Goal: Transaction & Acquisition: Purchase product/service

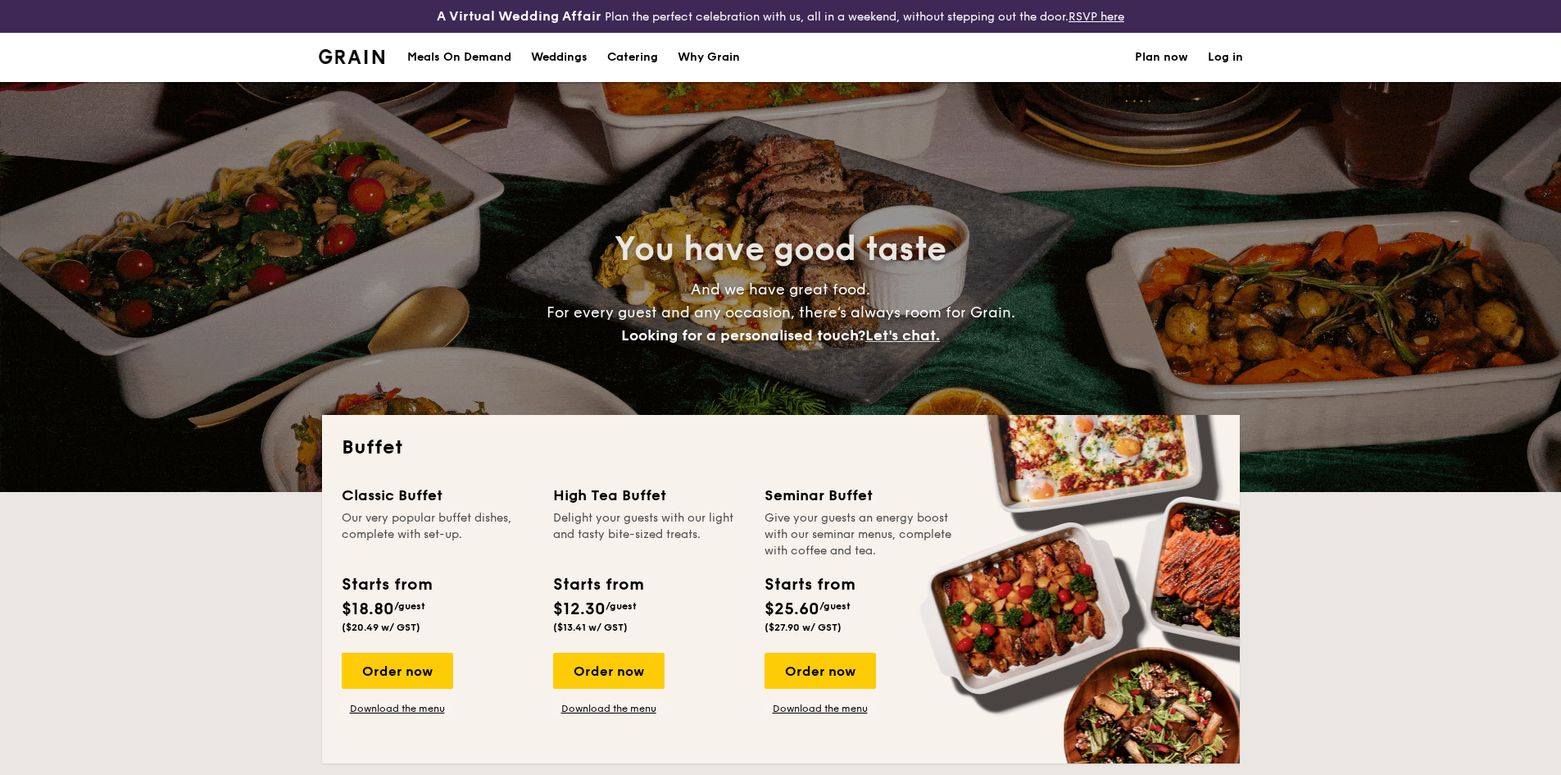
select select
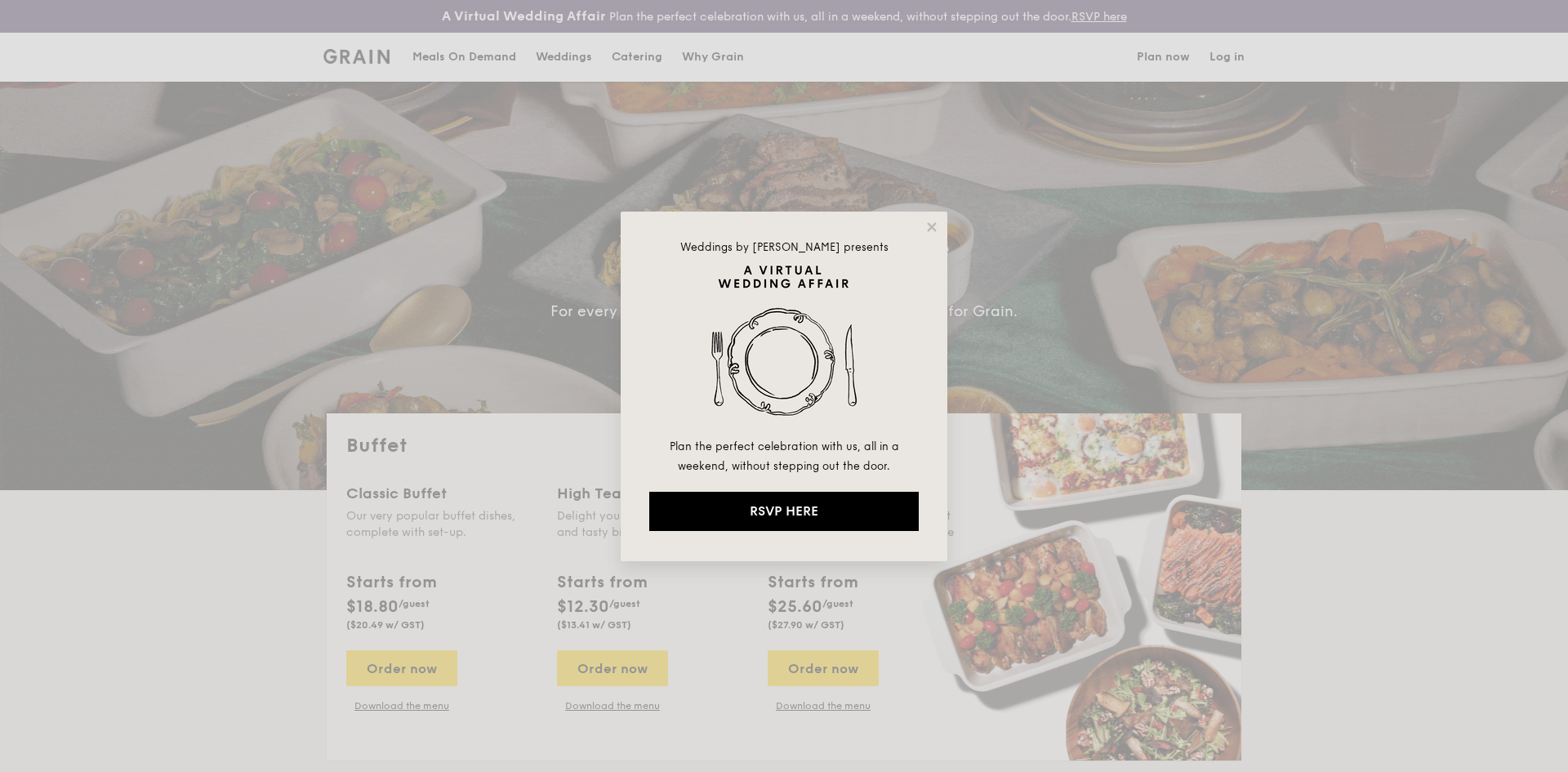
click at [940, 225] on div "Weddings by [PERSON_NAME] presents Plan the perfect celebration with us, all in…" at bounding box center [784, 386] width 327 height 350
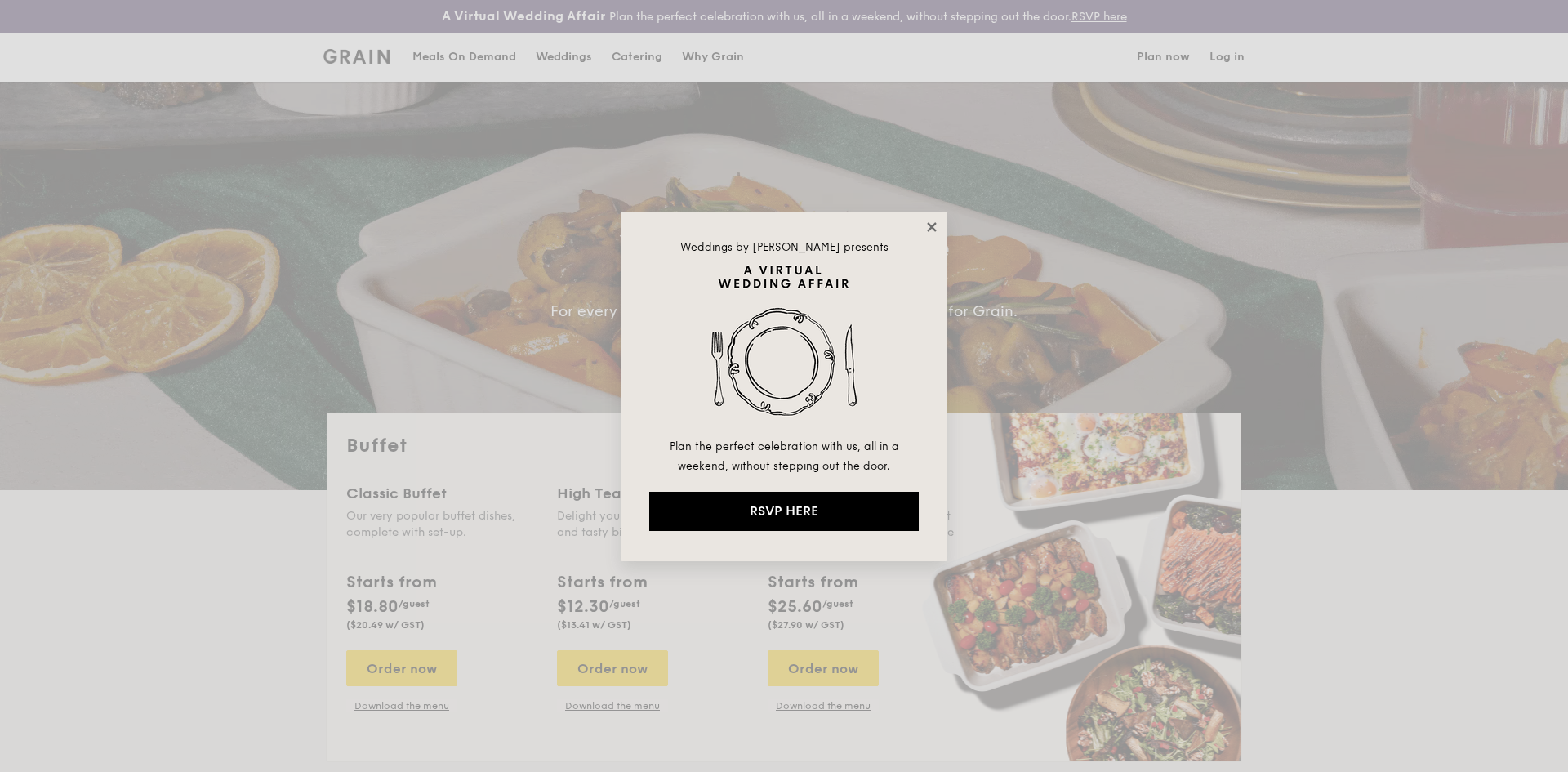
click at [933, 224] on icon at bounding box center [930, 226] width 9 height 9
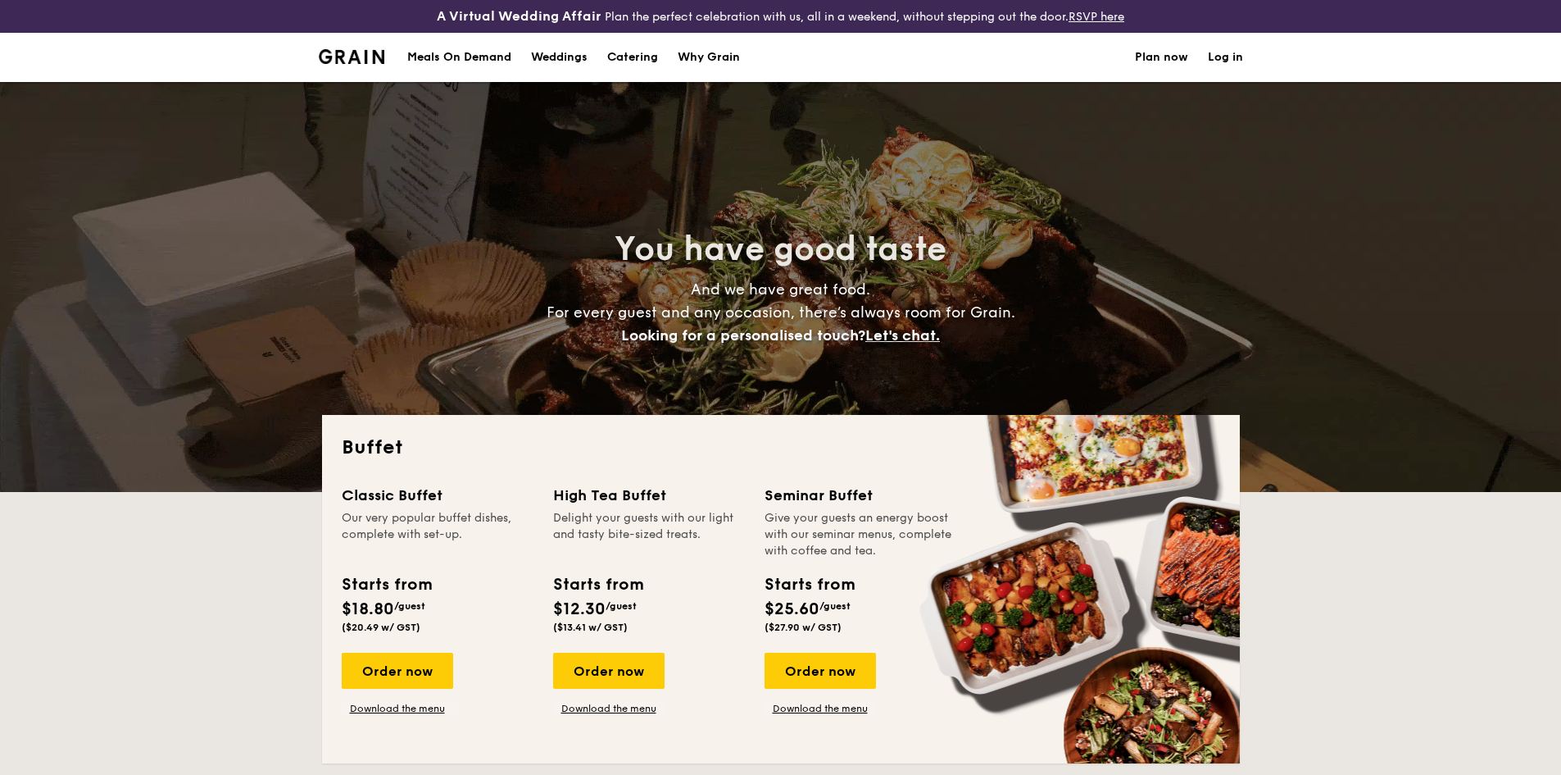
click at [494, 51] on div "Meals On Demand" at bounding box center [459, 57] width 104 height 49
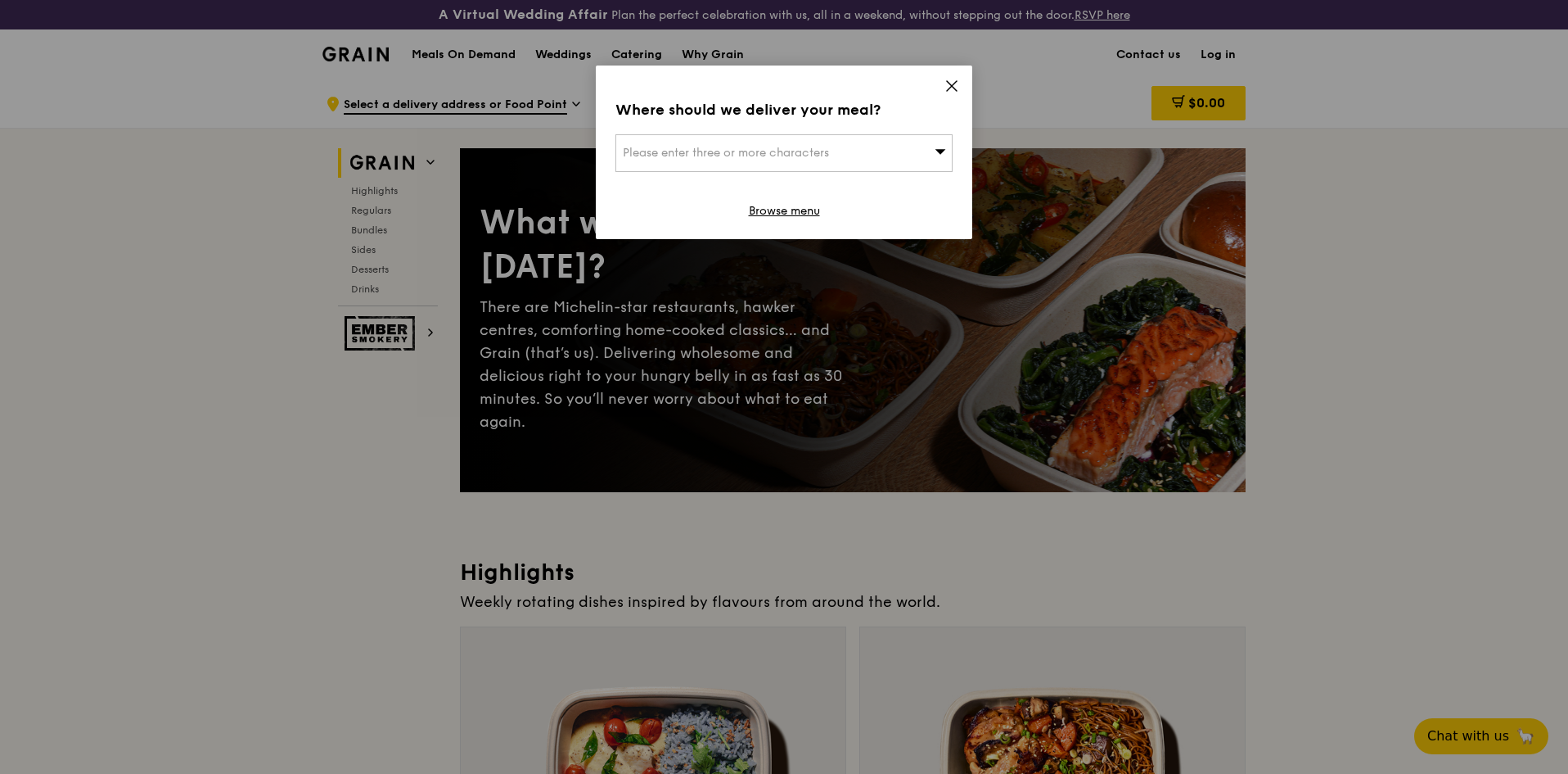
click at [953, 81] on icon at bounding box center [951, 86] width 15 height 15
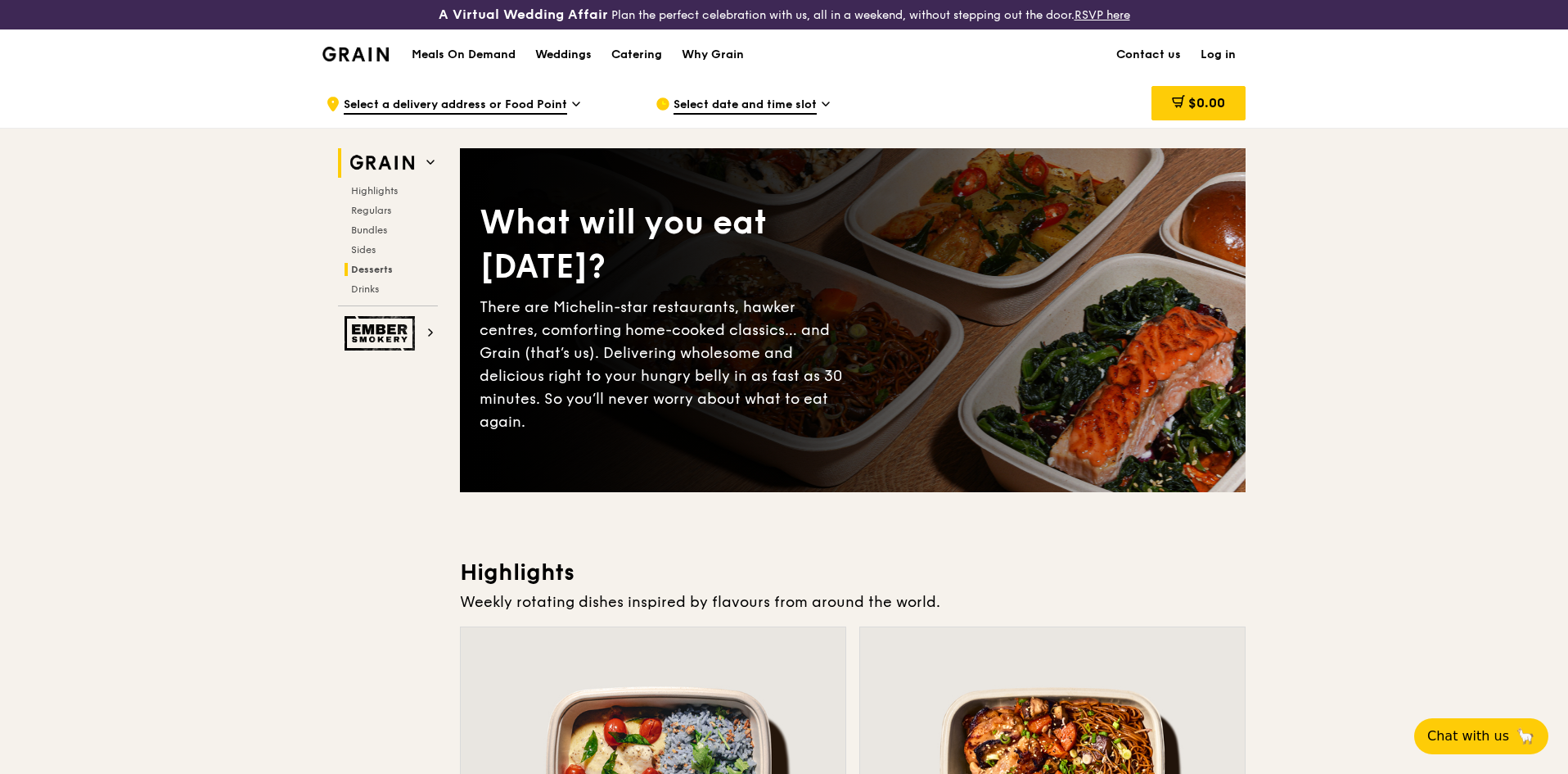
click at [392, 268] on h2 "Desserts" at bounding box center [390, 269] width 93 height 13
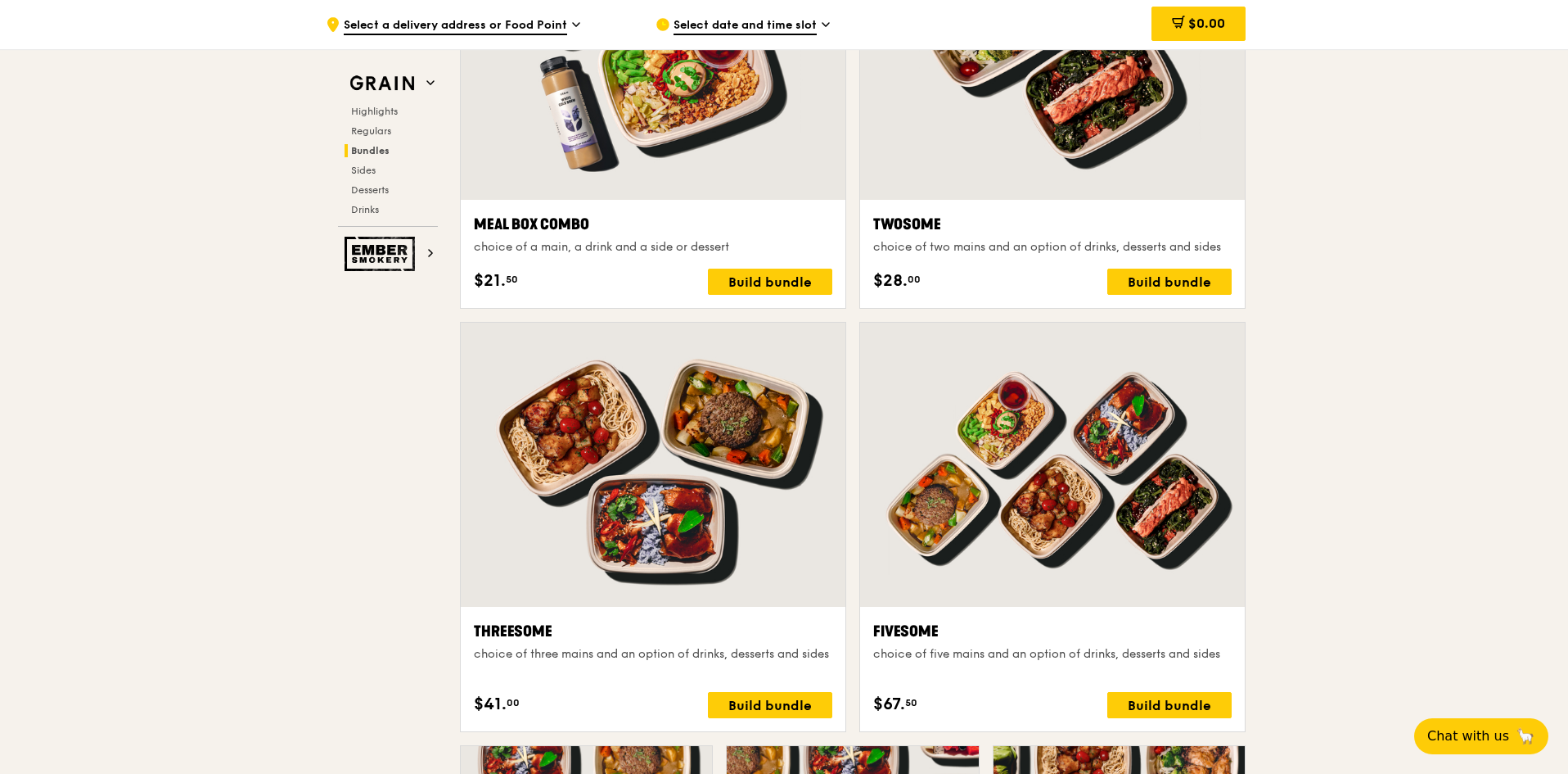
scroll to position [2553, 0]
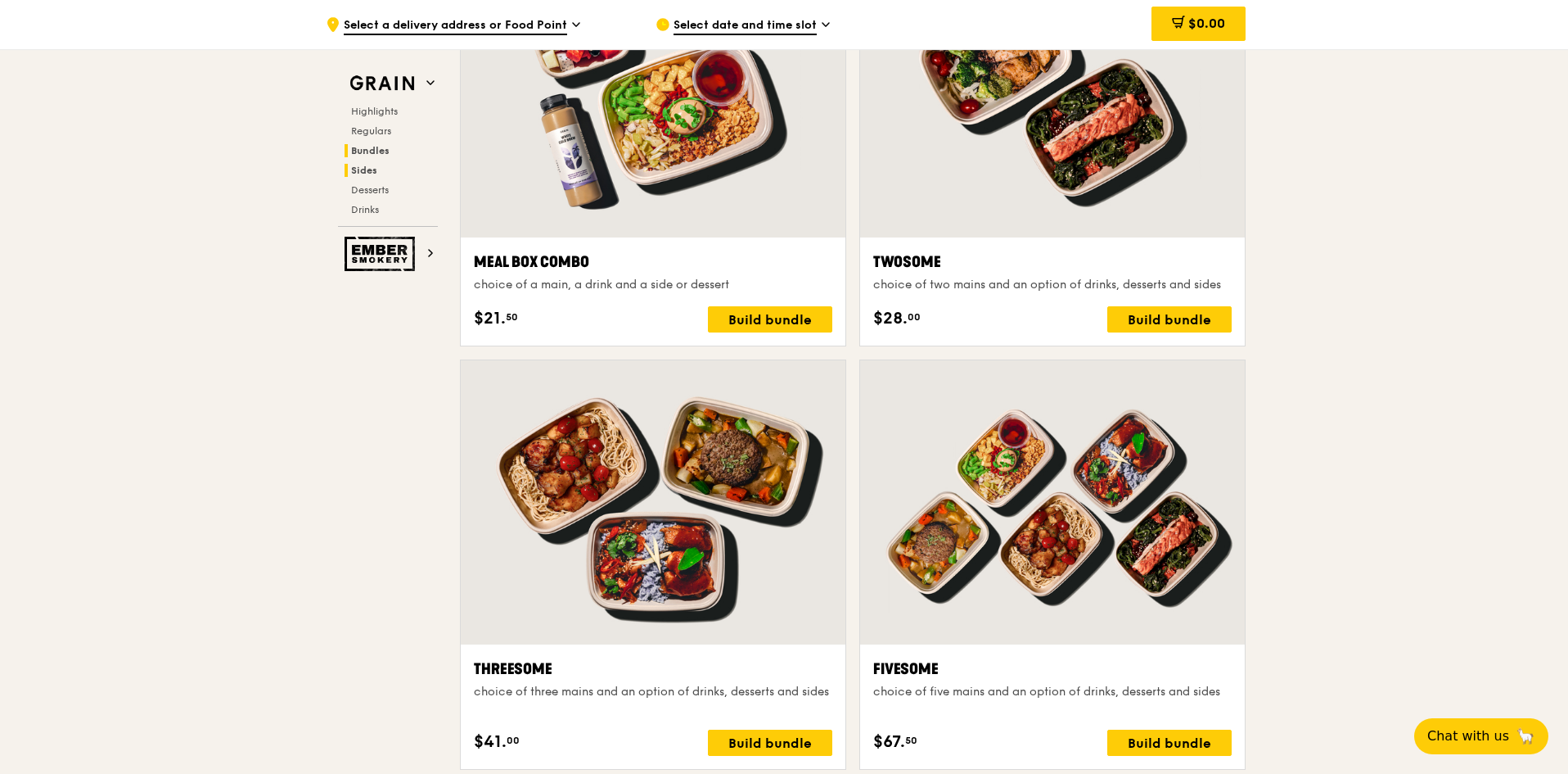
click at [356, 171] on span "Sides" at bounding box center [364, 170] width 26 height 11
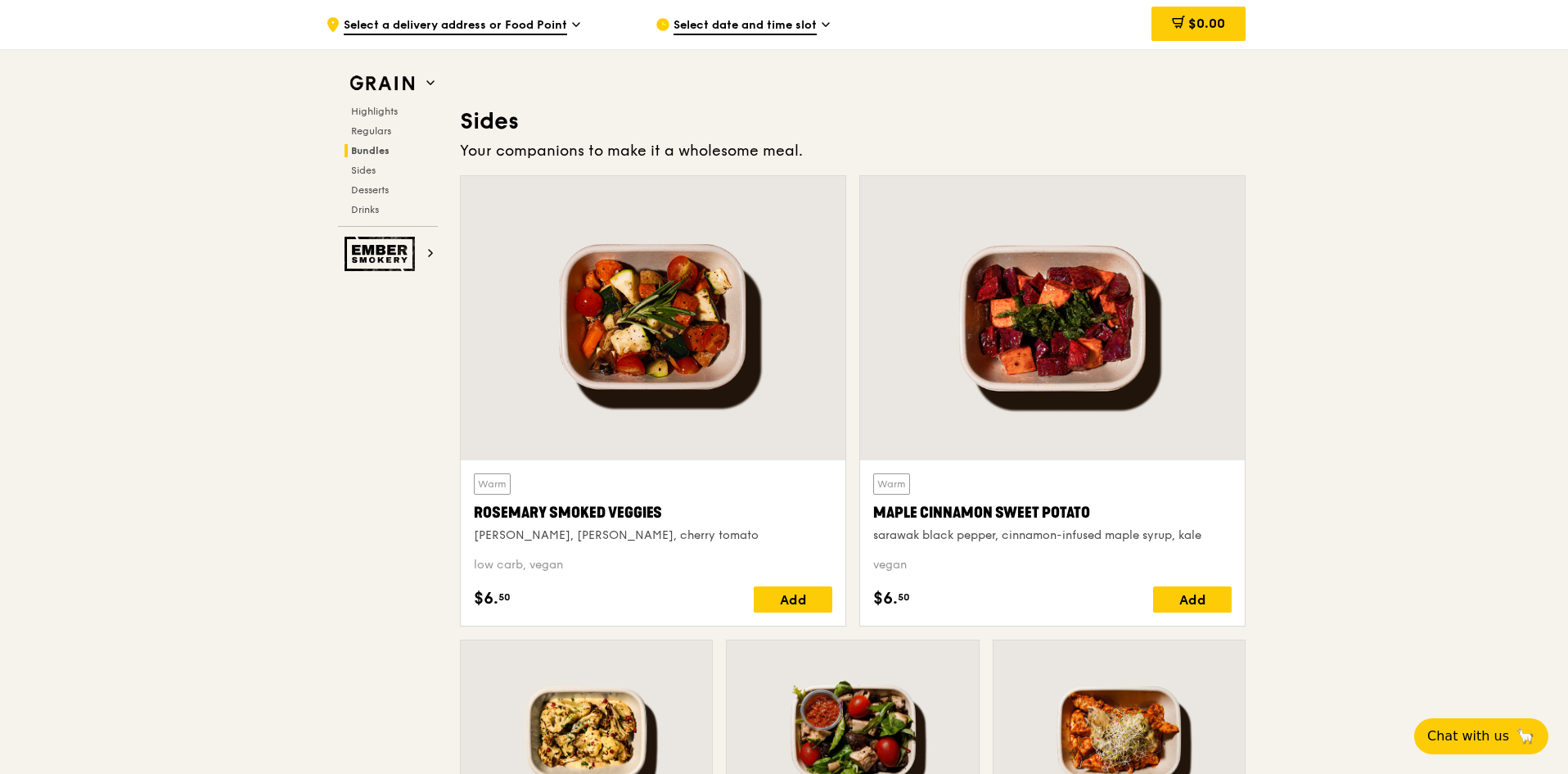
scroll to position [3660, 0]
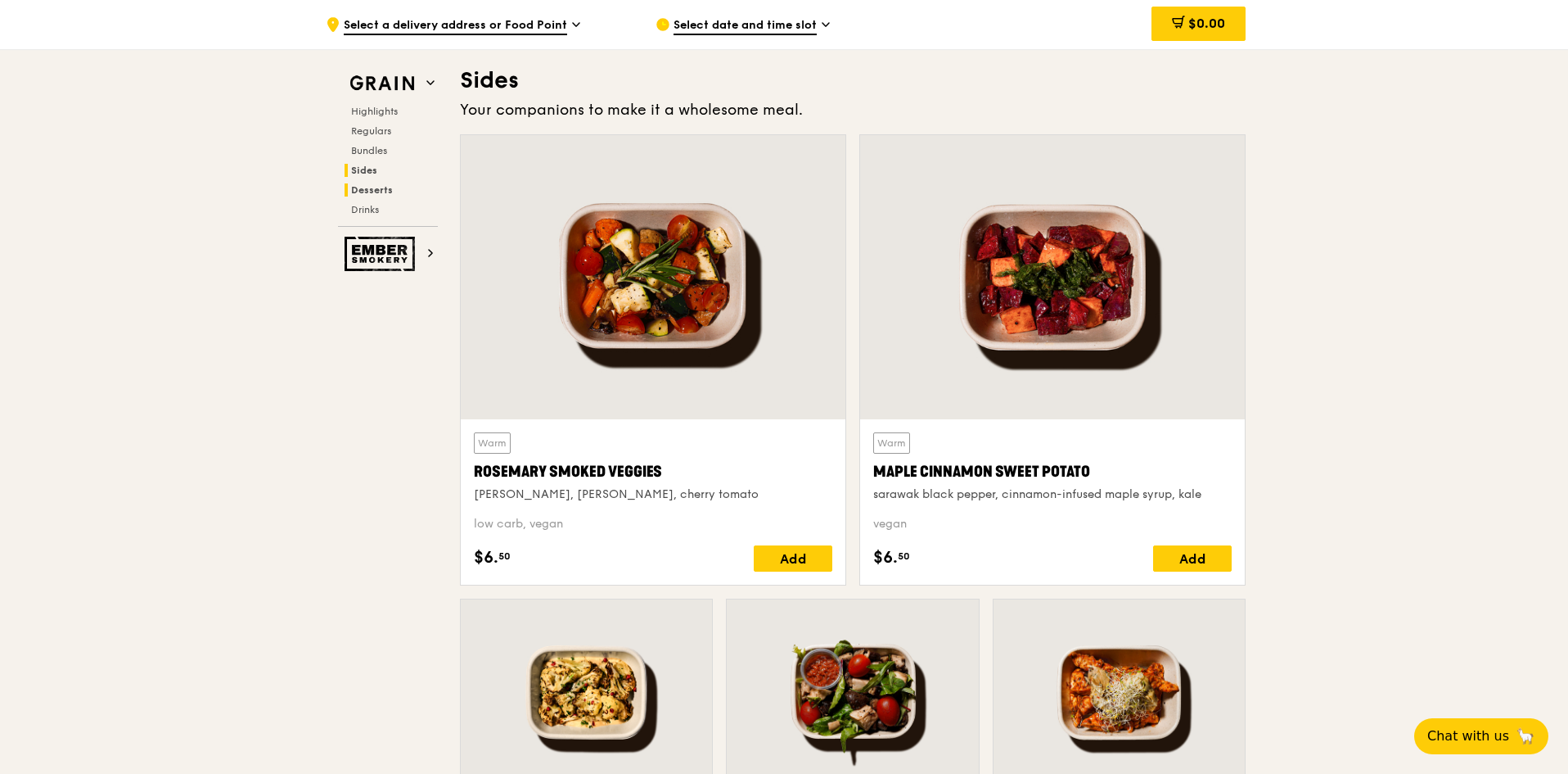
click at [374, 184] on span "Desserts" at bounding box center [372, 189] width 42 height 11
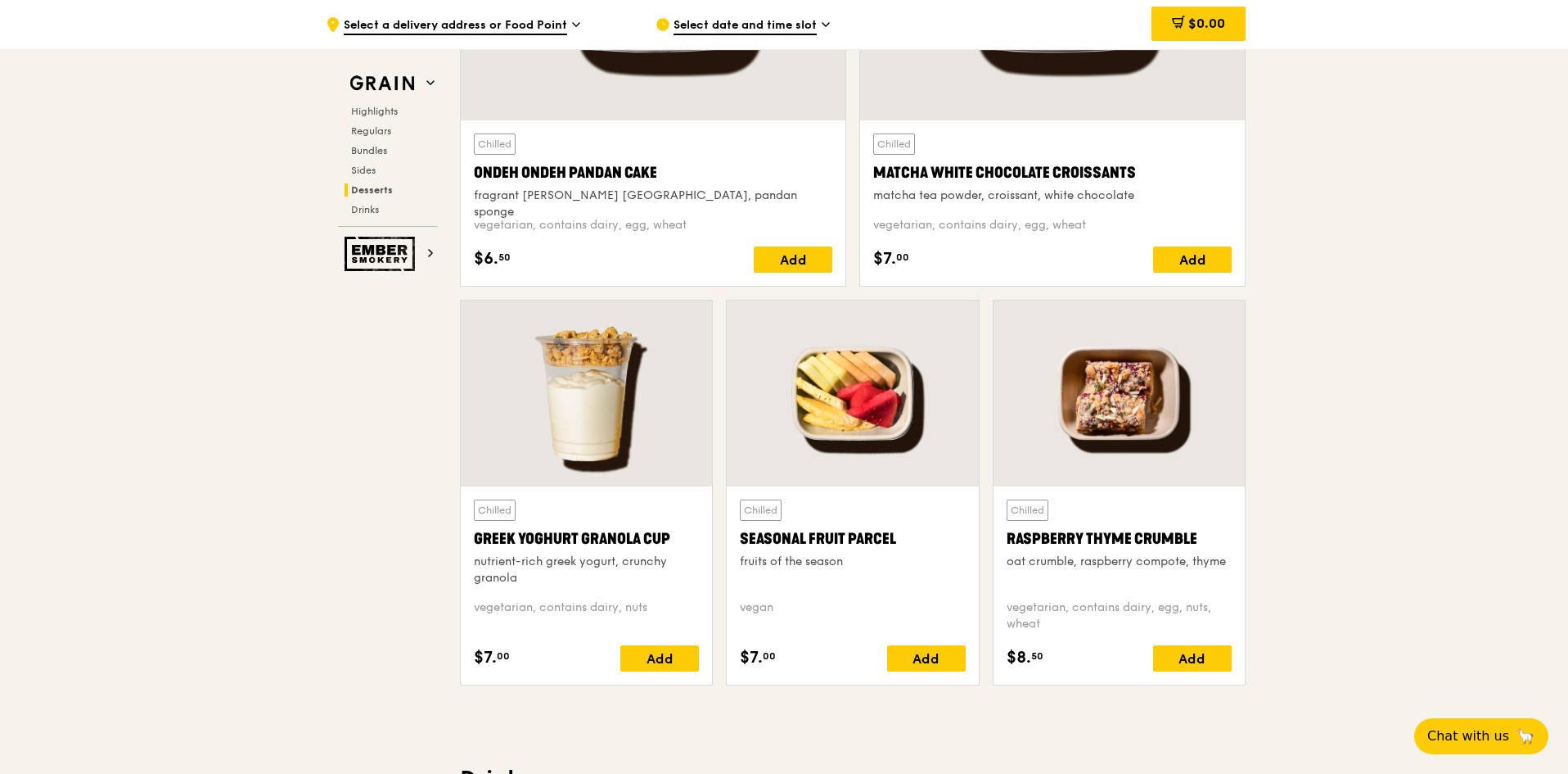
scroll to position [5008, 0]
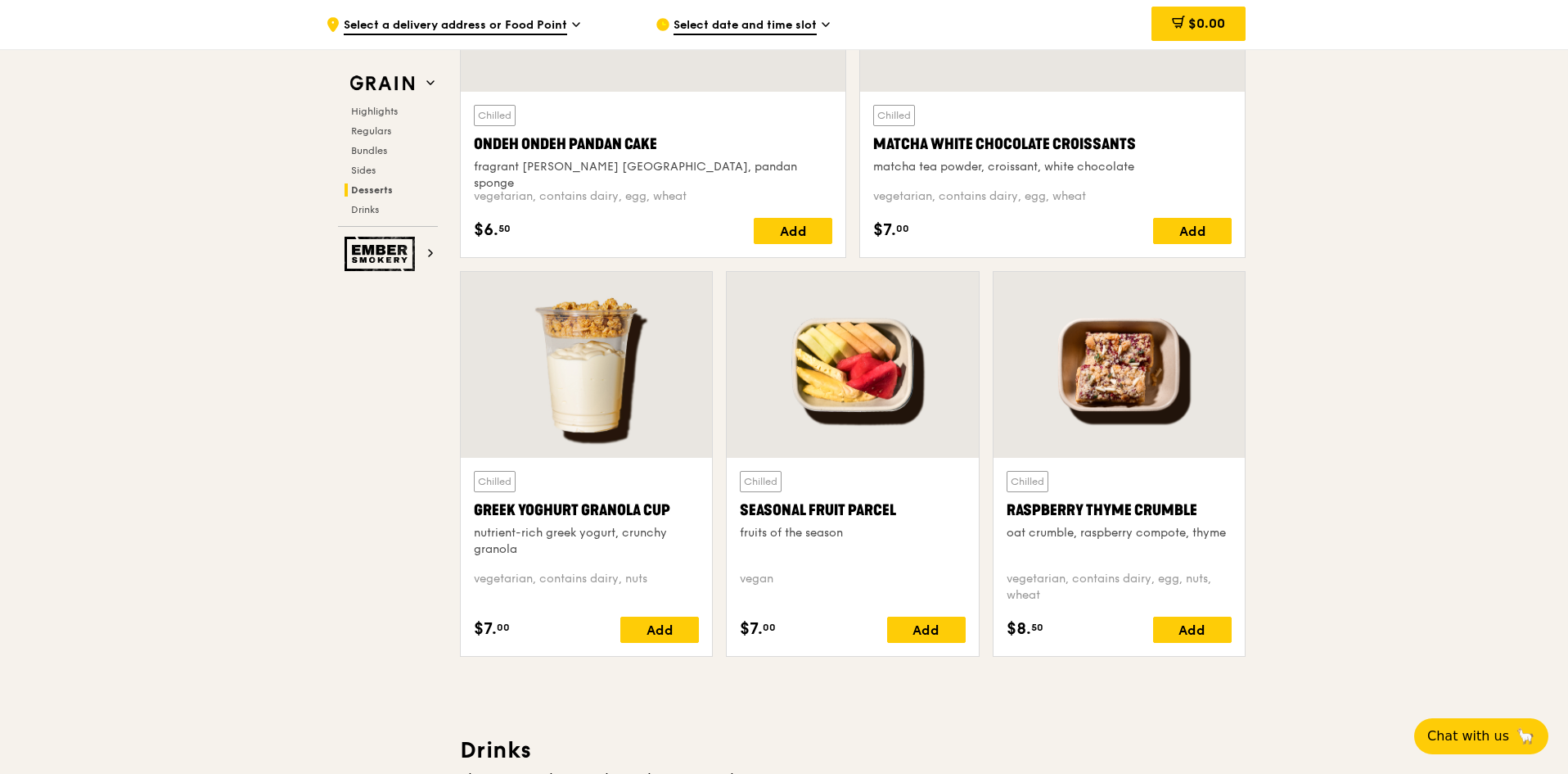
click at [1100, 391] on div at bounding box center [1119, 365] width 252 height 186
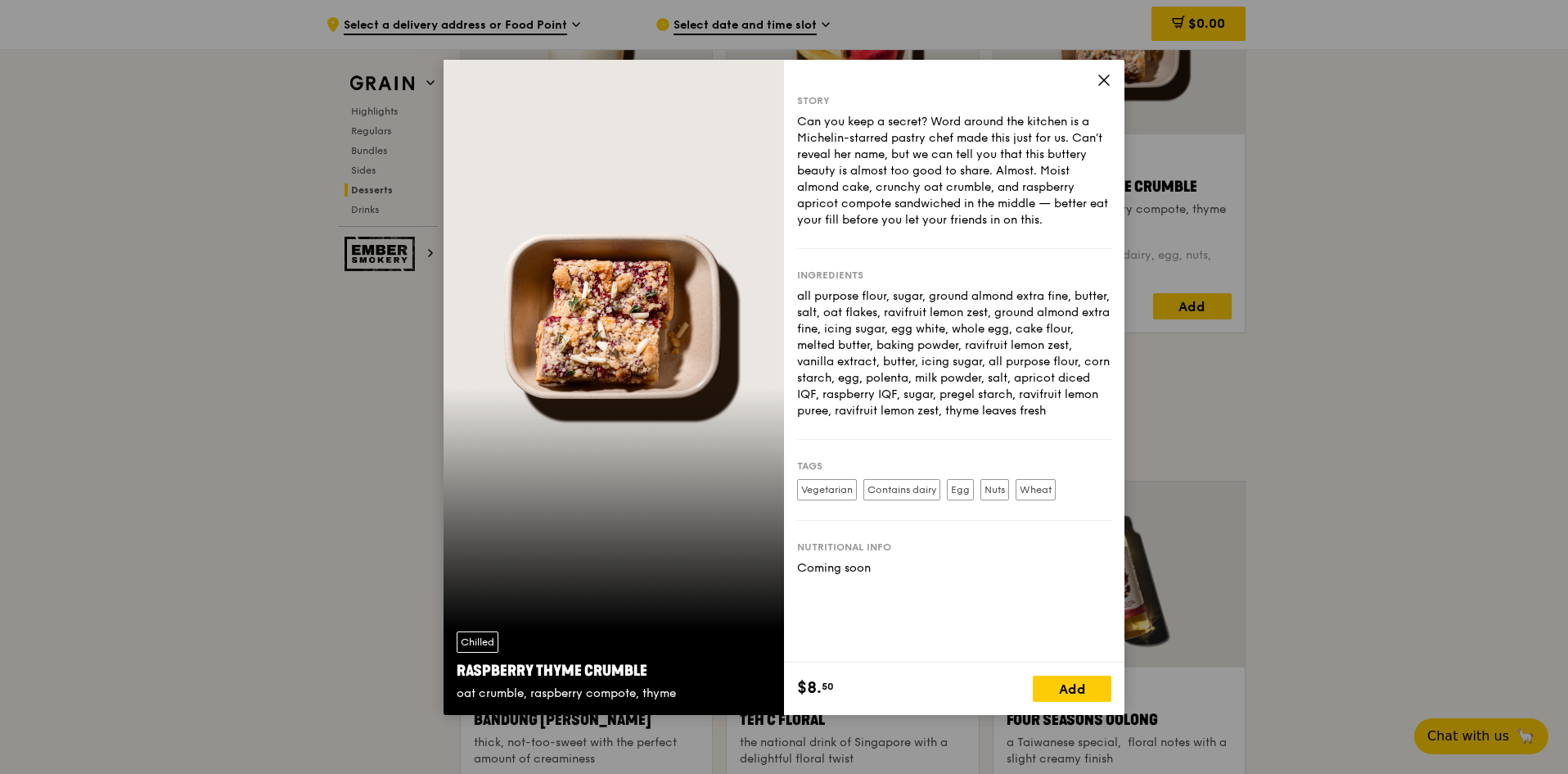
scroll to position [5335, 0]
click at [676, 258] on div "Chilled Raspberry Thyme Crumble oat crumble, raspberry compote, thyme" at bounding box center [613, 387] width 340 height 655
click at [635, 385] on div "Chilled Raspberry Thyme Crumble oat crumble, raspberry compote, thyme" at bounding box center [613, 387] width 340 height 655
click at [1095, 80] on div "Story Can you keep a secret? Word around the kitchen is a Michelin-starred past…" at bounding box center [953, 361] width 340 height 602
click at [1098, 82] on icon at bounding box center [1103, 80] width 15 height 15
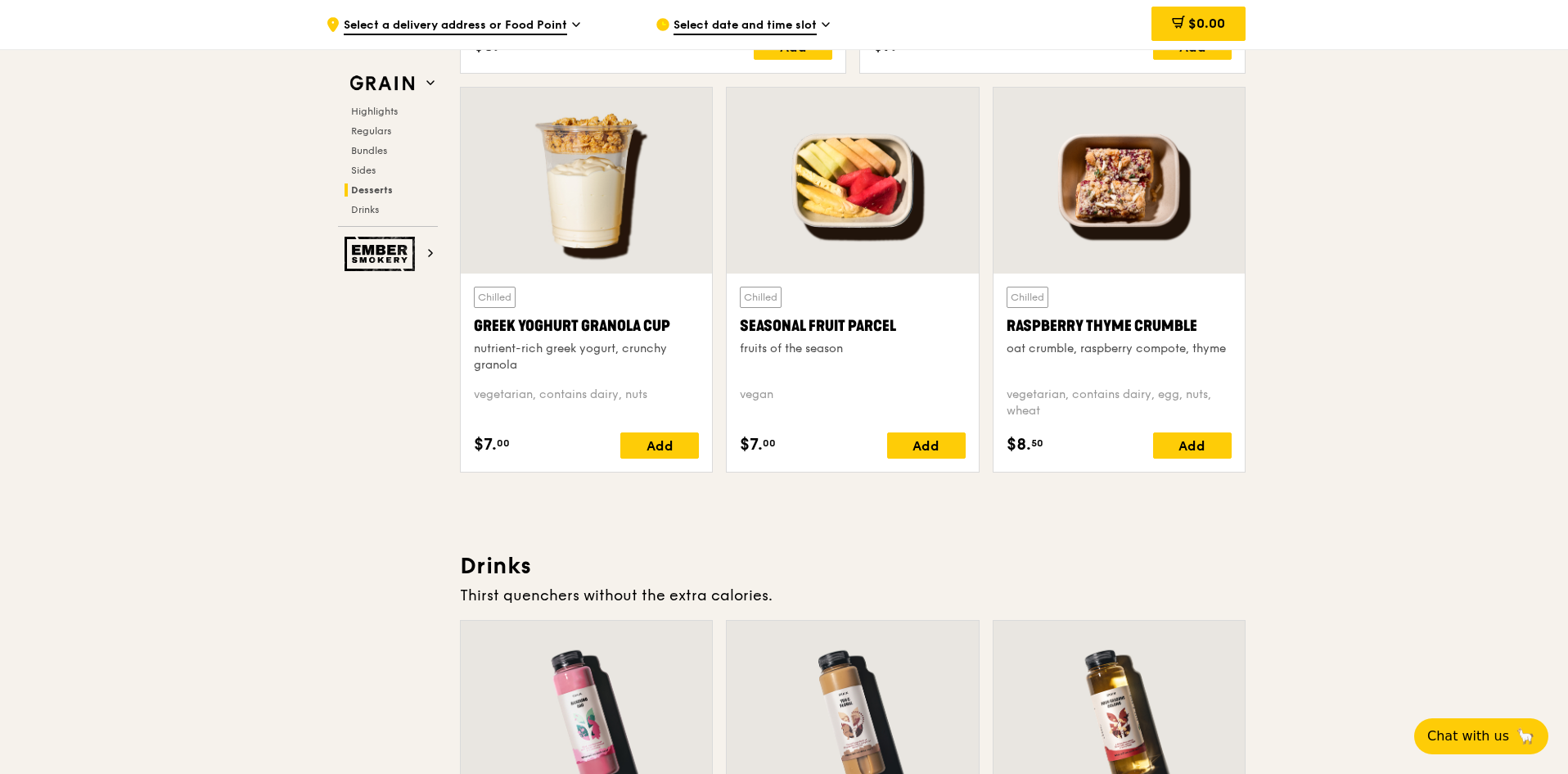
scroll to position [5171, 0]
